Goal: Use online tool/utility: Use online tool/utility

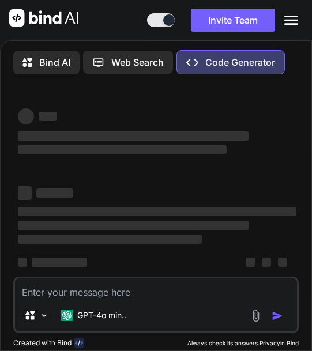
type textarea "x"
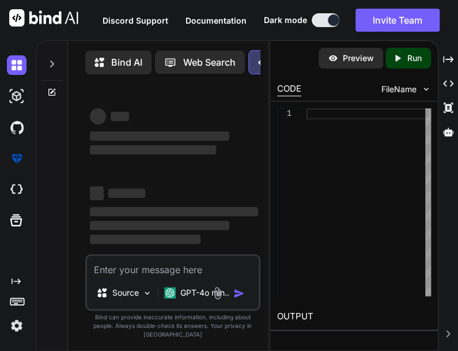
type textarea "x"
type textarea "Give me iPhone"
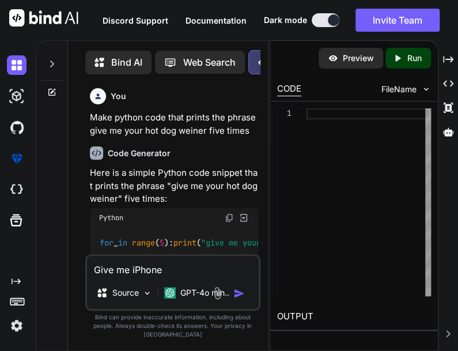
type textarea "x"
type textarea "Give me iPhon"
type textarea "x"
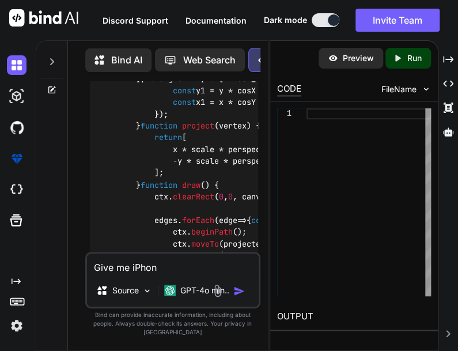
type textarea "Give me iPho"
type textarea "x"
type textarea "Give me iPh"
type textarea "x"
type textarea "Give me iP"
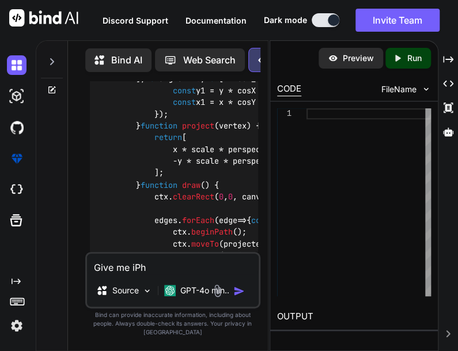
type textarea "x"
type textarea "Give me i"
type textarea "x"
type textarea "Give me"
type textarea "x"
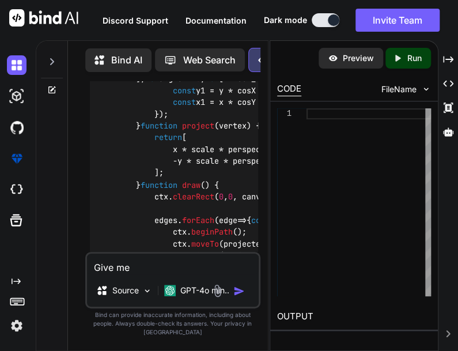
type textarea "Give me python code"
type textarea "x"
type textarea "Give me python code"
type textarea "x"
type textarea "Give me python code that detects is"
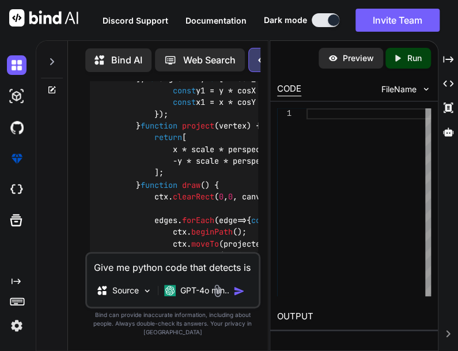
type textarea "x"
type textarea "Give me python code that detects i"
type textarea "x"
type textarea "Give me python code that detects"
type textarea "x"
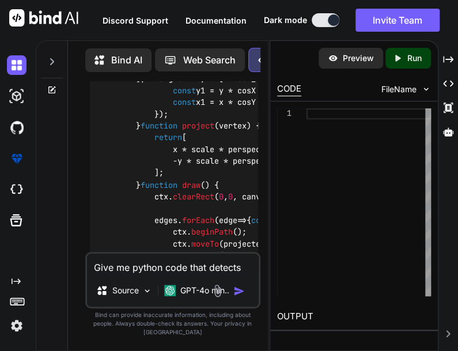
type textarea "Give me python code that detects i"
type textarea "x"
type textarea "Give me python code that detects if"
type textarea "x"
type textarea "Give me python code that detects if"
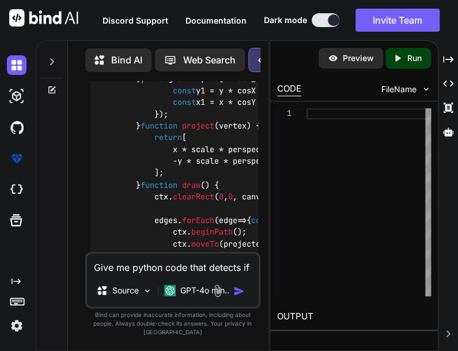
type textarea "x"
type textarea "Give me python code that detects if an input"
type textarea "x"
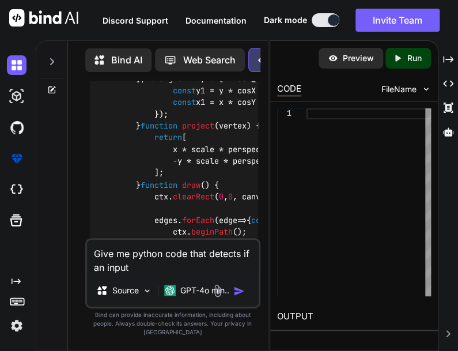
type textarea "Give me python code that detects if an input"
type textarea "x"
type textarea "Give me python code that detects if an input has any sort of letters or symbols"
type textarea "x"
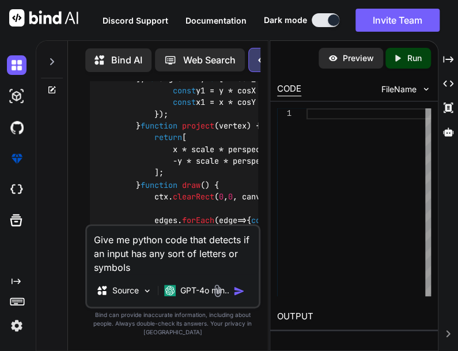
type textarea "Give me python code that detects if an input has any sort of letters or symbols"
type textarea "x"
type textarea "Give me python code that detects if an input has any sort of letters or symbols…"
type textarea "x"
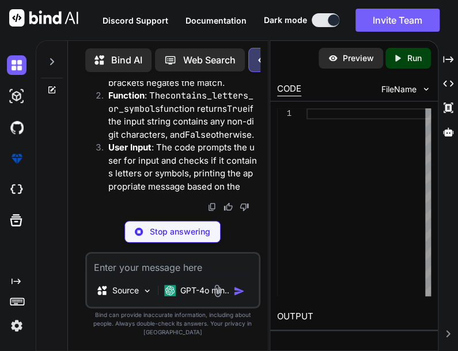
scroll to position [3825, 0]
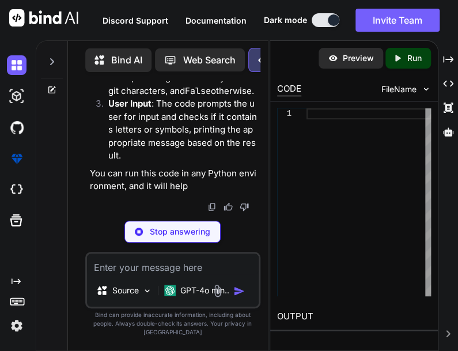
type textarea "x"
type textarea "numbers.")"
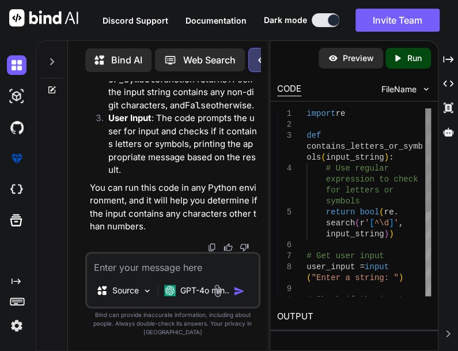
type textarea "x"
click at [110, 274] on textarea at bounding box center [173, 264] width 172 height 21
type textarea "Oh yeah without Imports"
type textarea "x"
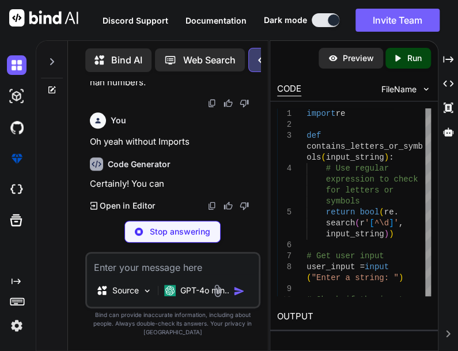
scroll to position [4267, 0]
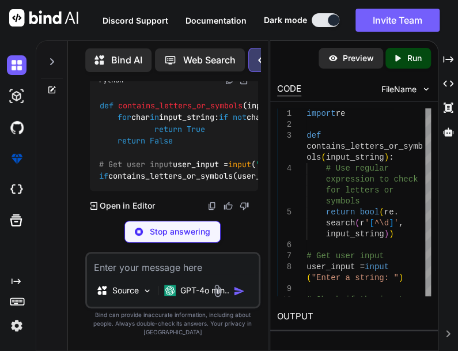
type textarea "x"
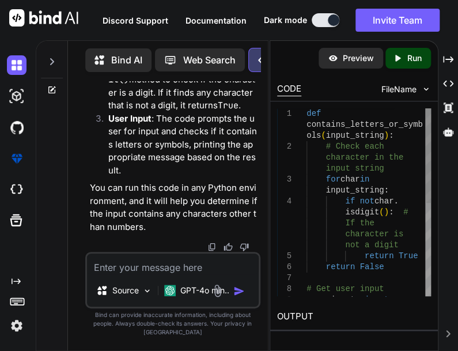
click at [240, 269] on textarea at bounding box center [173, 264] width 172 height 21
